Goal: Task Accomplishment & Management: Use online tool/utility

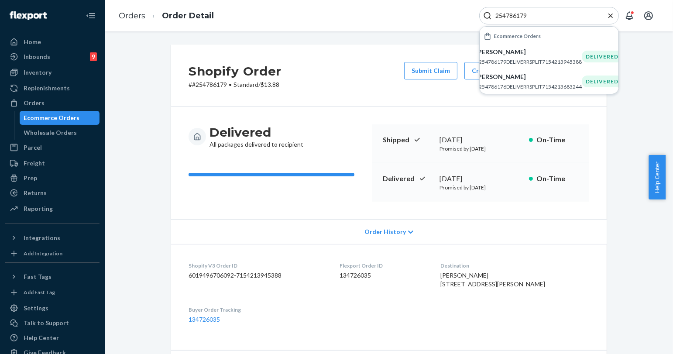
click at [128, 197] on div "Shopify Order # #254786179 • Standard / $13.88 Submit Claim Create Return Dupli…" at bounding box center [389, 329] width 556 height 569
click at [510, 11] on div "254786179" at bounding box center [550, 15] width 140 height 17
click at [510, 15] on input "254786179" at bounding box center [545, 15] width 107 height 9
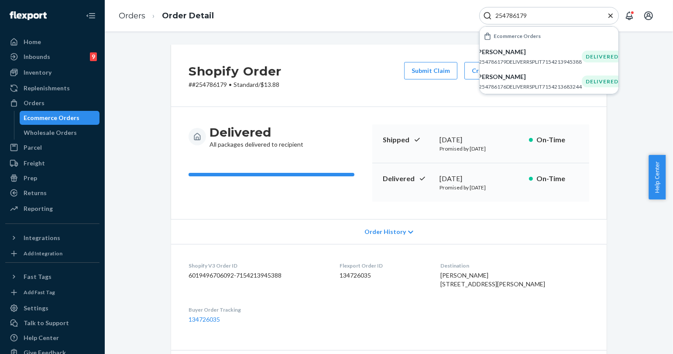
click at [510, 15] on input "254786179" at bounding box center [545, 15] width 107 height 9
paste input "811754"
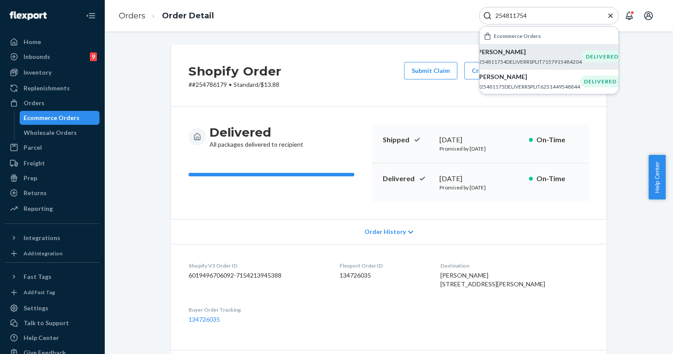
type input "254811754"
click at [504, 54] on p "[PERSON_NAME]" at bounding box center [529, 52] width 106 height 9
click at [614, 15] on icon "Close Search" at bounding box center [611, 15] width 9 height 9
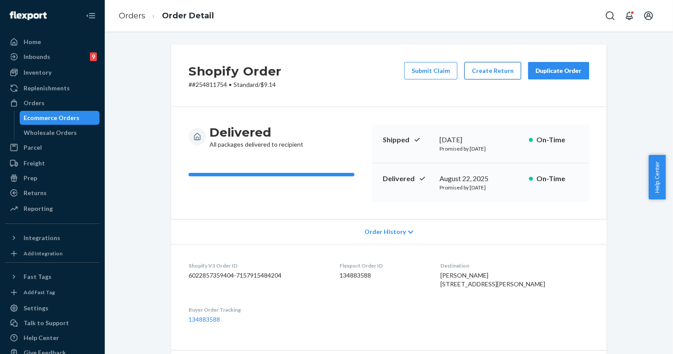
click at [479, 77] on button "Create Return" at bounding box center [493, 70] width 57 height 17
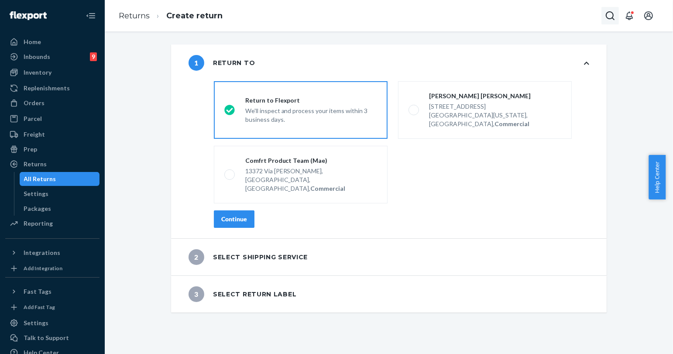
click at [611, 15] on icon "Open Search Box" at bounding box center [610, 15] width 10 height 10
click at [556, 18] on input "Search Input" at bounding box center [545, 15] width 107 height 9
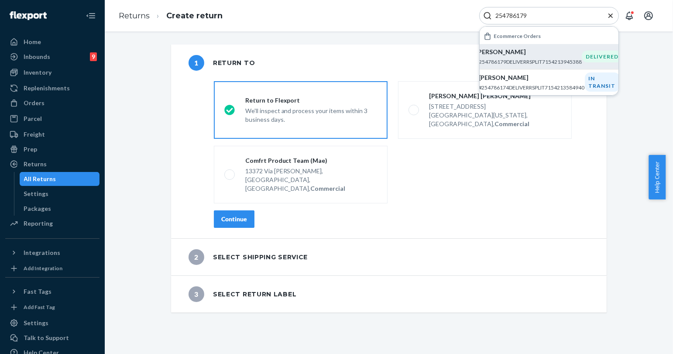
type input "254786179"
click at [539, 59] on p "#254786179DELIVERRSPLIT7154213945388" at bounding box center [529, 61] width 106 height 7
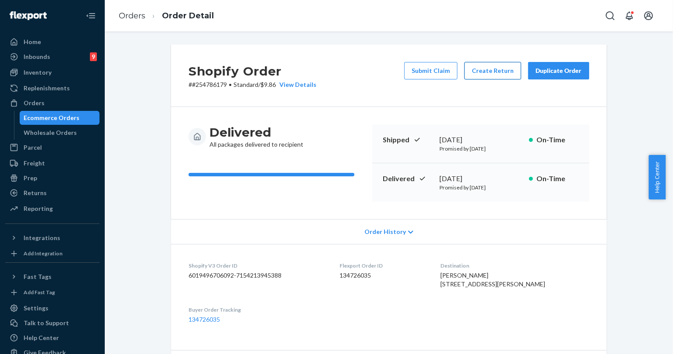
click at [496, 64] on button "Create Return" at bounding box center [493, 70] width 57 height 17
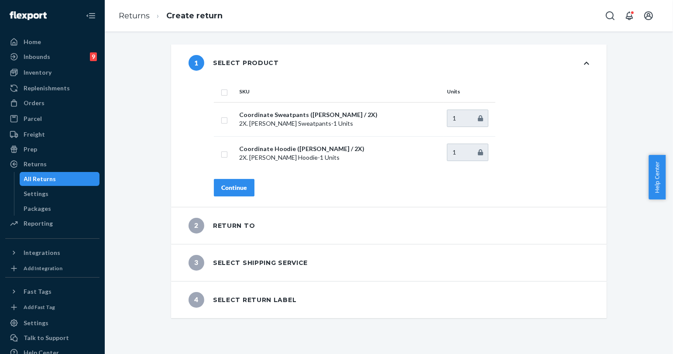
click at [224, 93] on input "checkbox" at bounding box center [224, 91] width 7 height 9
checkbox input "true"
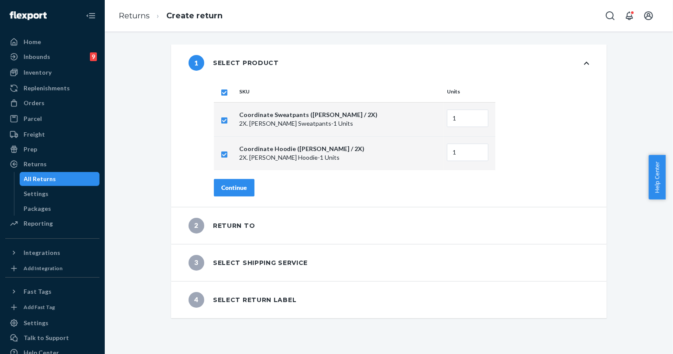
click at [235, 179] on button "Continue" at bounding box center [234, 187] width 41 height 17
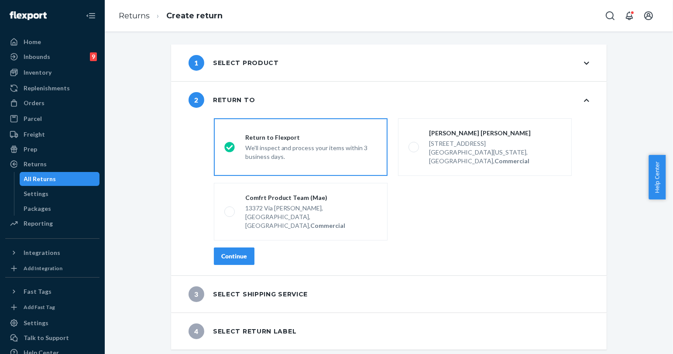
click at [238, 252] on div "Continue" at bounding box center [234, 256] width 26 height 9
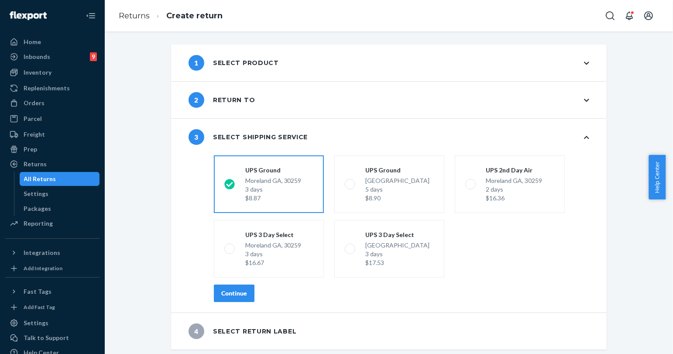
click at [234, 286] on button "Continue" at bounding box center [234, 293] width 41 height 17
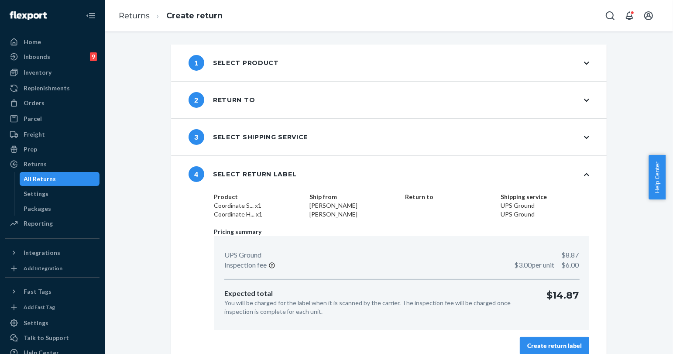
click at [533, 345] on div "Create return label" at bounding box center [555, 346] width 55 height 9
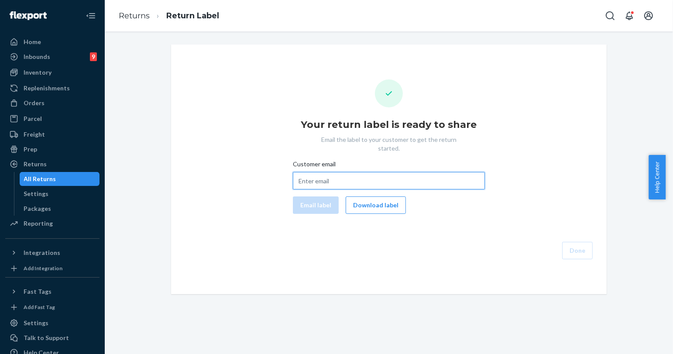
click at [353, 172] on input "Customer email" at bounding box center [389, 180] width 192 height 17
paste input "[EMAIL_ADDRESS][DOMAIN_NAME]"
type input "[EMAIL_ADDRESS][DOMAIN_NAME]"
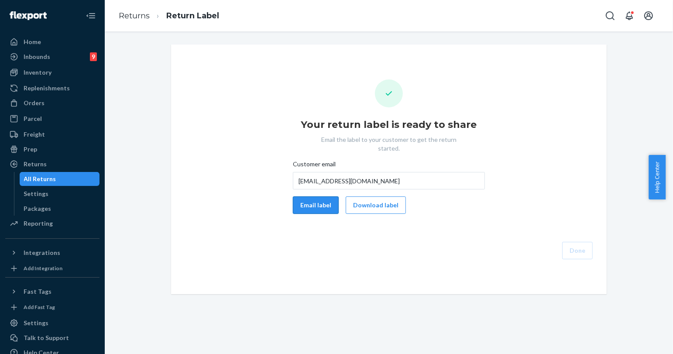
click at [309, 197] on button "Email label" at bounding box center [316, 205] width 46 height 17
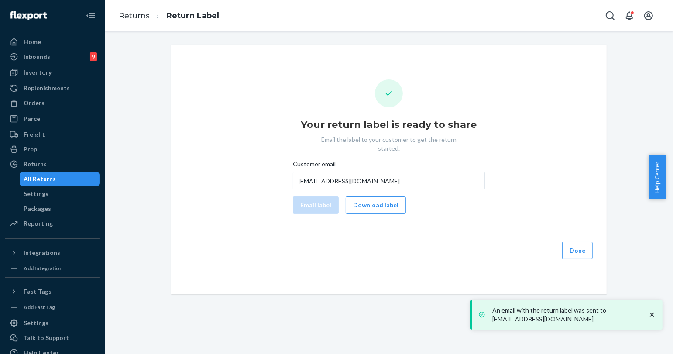
click at [52, 180] on div "All Returns" at bounding box center [40, 179] width 32 height 9
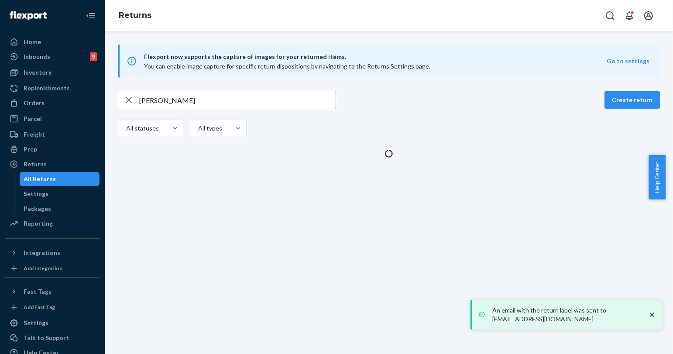
click at [179, 97] on input "[PERSON_NAME]" at bounding box center [237, 99] width 197 height 17
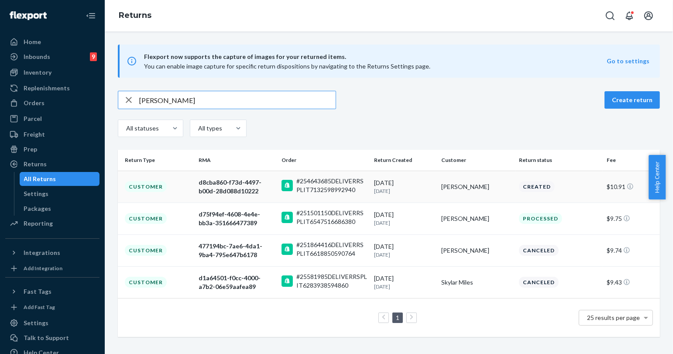
type input "[PERSON_NAME]"
click at [488, 191] on td "[PERSON_NAME]" at bounding box center [476, 187] width 77 height 32
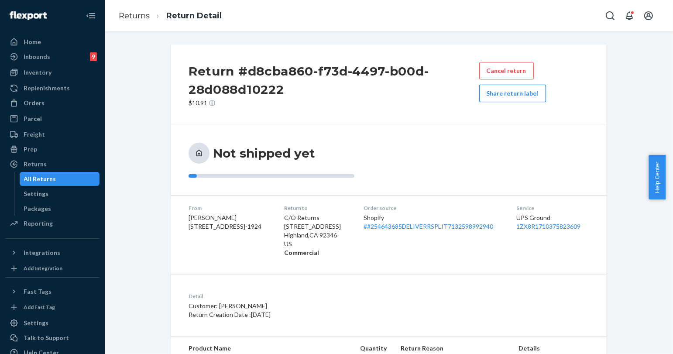
click at [510, 95] on button "Share return label" at bounding box center [513, 93] width 67 height 17
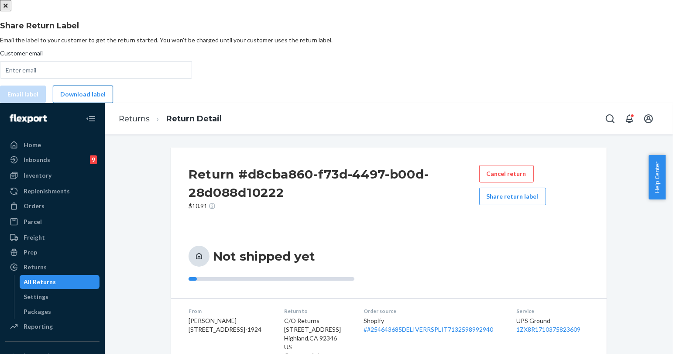
click at [113, 103] on button "Download label" at bounding box center [83, 94] width 60 height 17
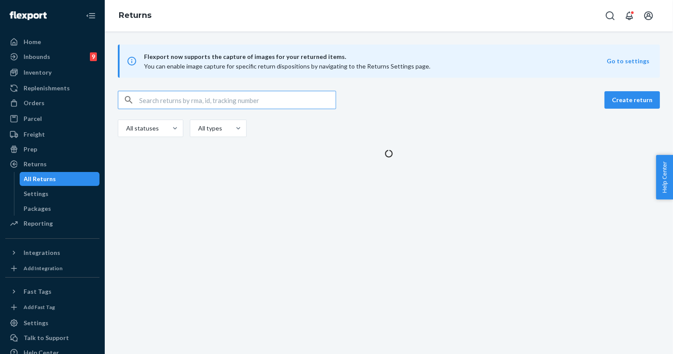
click at [223, 99] on input "text" at bounding box center [237, 99] width 197 height 17
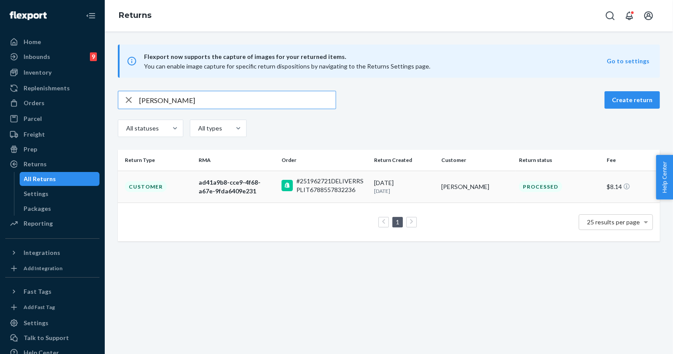
type input "Saron Sufuentes"
click at [307, 189] on div "#251962721DELIVERRSPLIT6788557832236" at bounding box center [332, 185] width 71 height 17
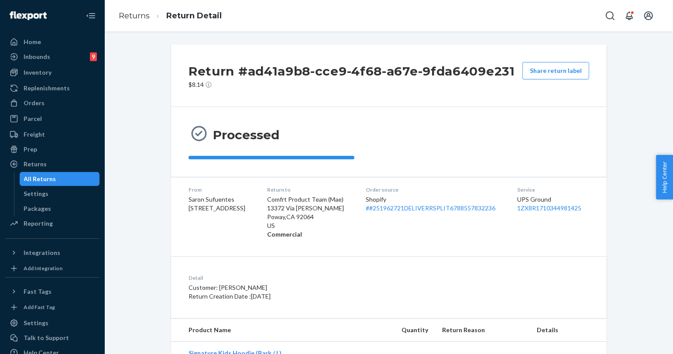
scroll to position [41, 0]
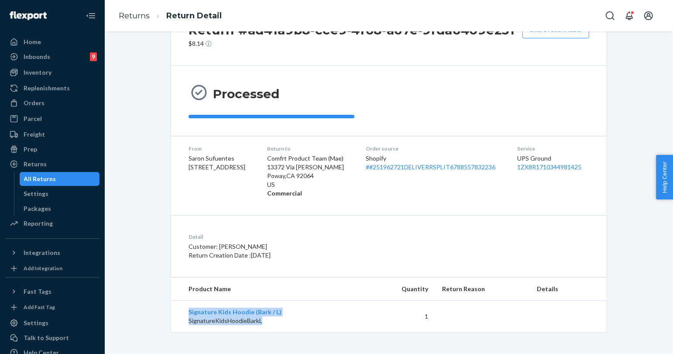
drag, startPoint x: 179, startPoint y: 311, endPoint x: 283, endPoint y: 317, distance: 104.1
click at [283, 317] on td "Signature Kids Hoodie (Bark / L) SignatureKidsHoodieBarkL" at bounding box center [269, 317] width 197 height 32
copy td "Signature Kids Hoodie (Bark / L) SignatureKidsHoodieBarkL"
click at [604, 13] on button "Open Search Box" at bounding box center [610, 15] width 17 height 17
click at [581, 13] on input "Search Input" at bounding box center [545, 15] width 107 height 9
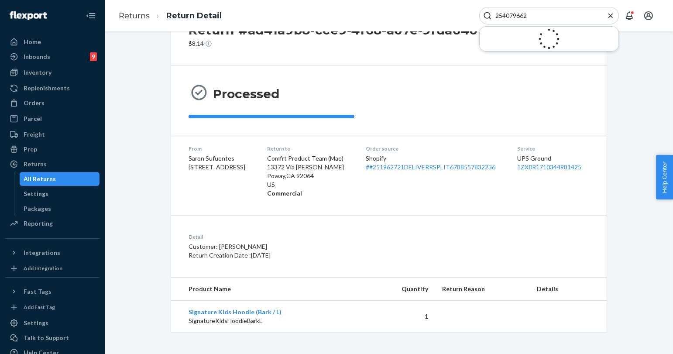
type input "254079662"
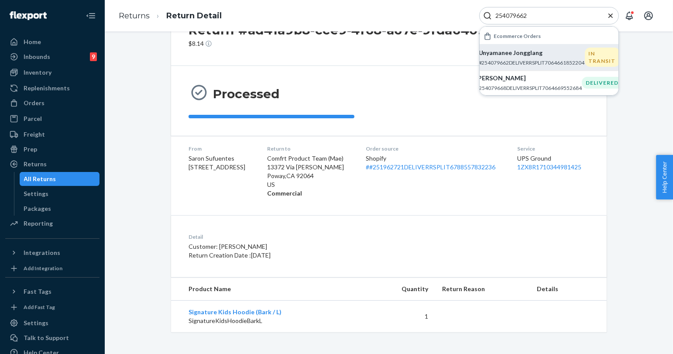
click at [563, 65] on p "#254079662DELIVERRSPLIT7064661852204" at bounding box center [532, 62] width 106 height 7
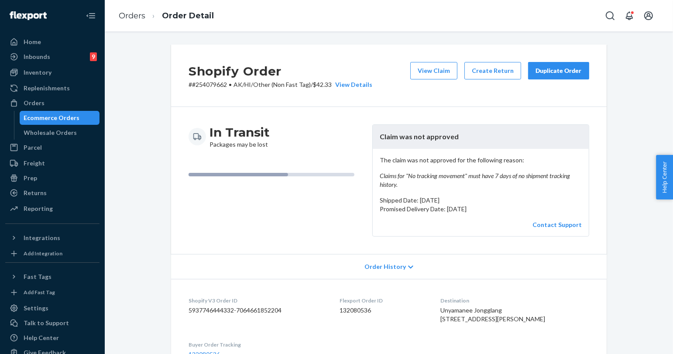
click at [545, 71] on div "Duplicate Order" at bounding box center [559, 70] width 46 height 9
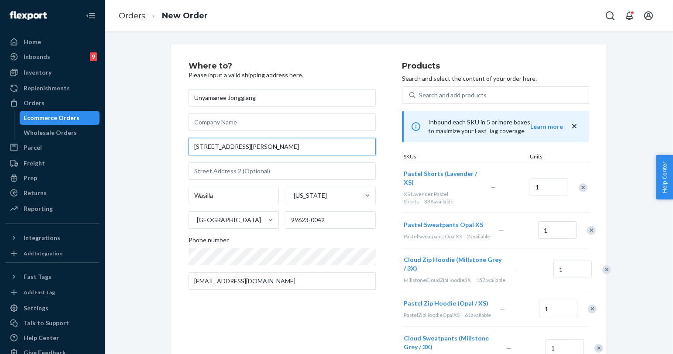
click at [229, 145] on input "2454 W Ben Hogan Ave # APT3" at bounding box center [282, 146] width 187 height 17
paste input "401 N Main ST #870692, Wasilla, Alaska, 99687"
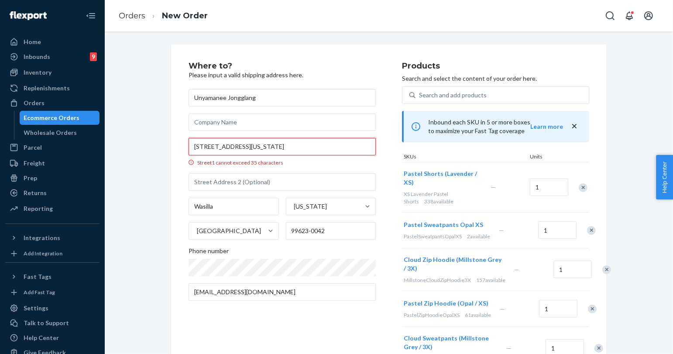
type input "401 N Main ST #870692, Wasilla, Alaska, 99687"
click at [306, 146] on input "401 N Main ST #870692, Wasilla, Alaska, 99687" at bounding box center [282, 146] width 187 height 17
click at [306, 229] on input "99623-0042" at bounding box center [331, 230] width 90 height 17
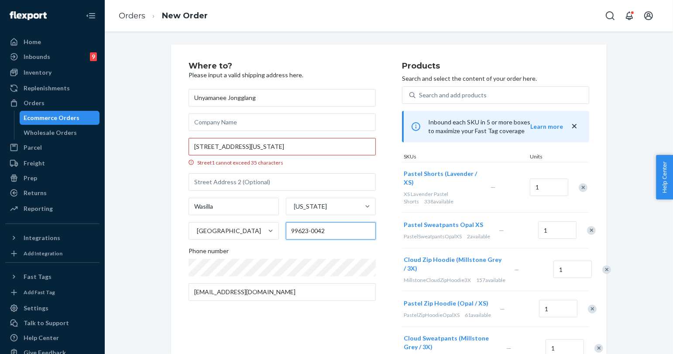
click at [306, 229] on input "99623-0042" at bounding box center [331, 230] width 90 height 17
paste input "87"
type input "99687"
click at [319, 144] on input "401 N Main ST #870692, Wasilla, Alaska, 99687" at bounding box center [282, 146] width 187 height 17
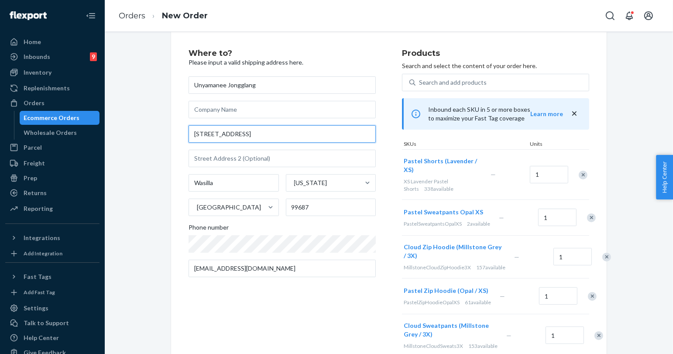
scroll to position [1, 0]
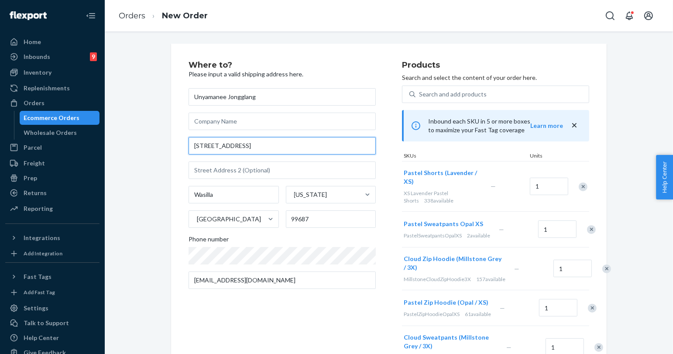
type input "401 N Main ST #870692"
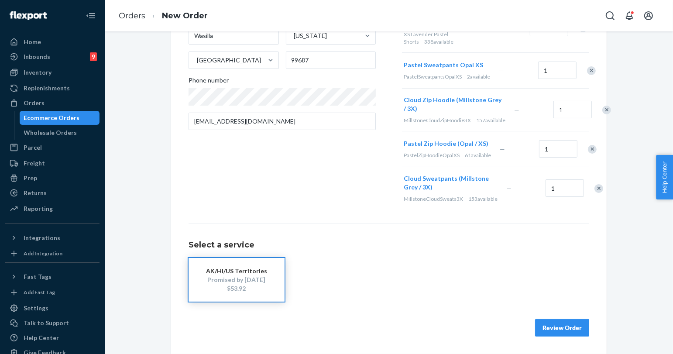
scroll to position [195, 0]
click at [549, 330] on button "Review Order" at bounding box center [562, 327] width 54 height 17
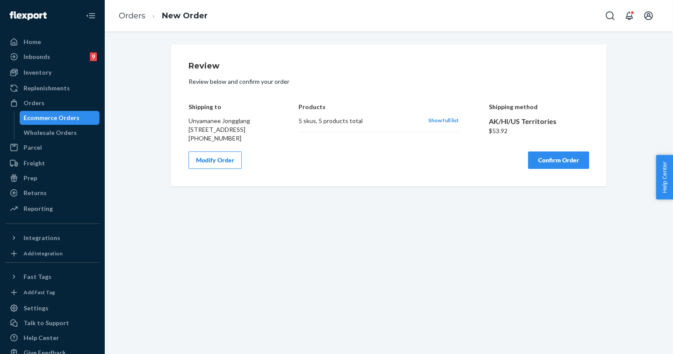
click at [539, 169] on button "Confirm Order" at bounding box center [558, 160] width 61 height 17
